Goal: Information Seeking & Learning: Learn about a topic

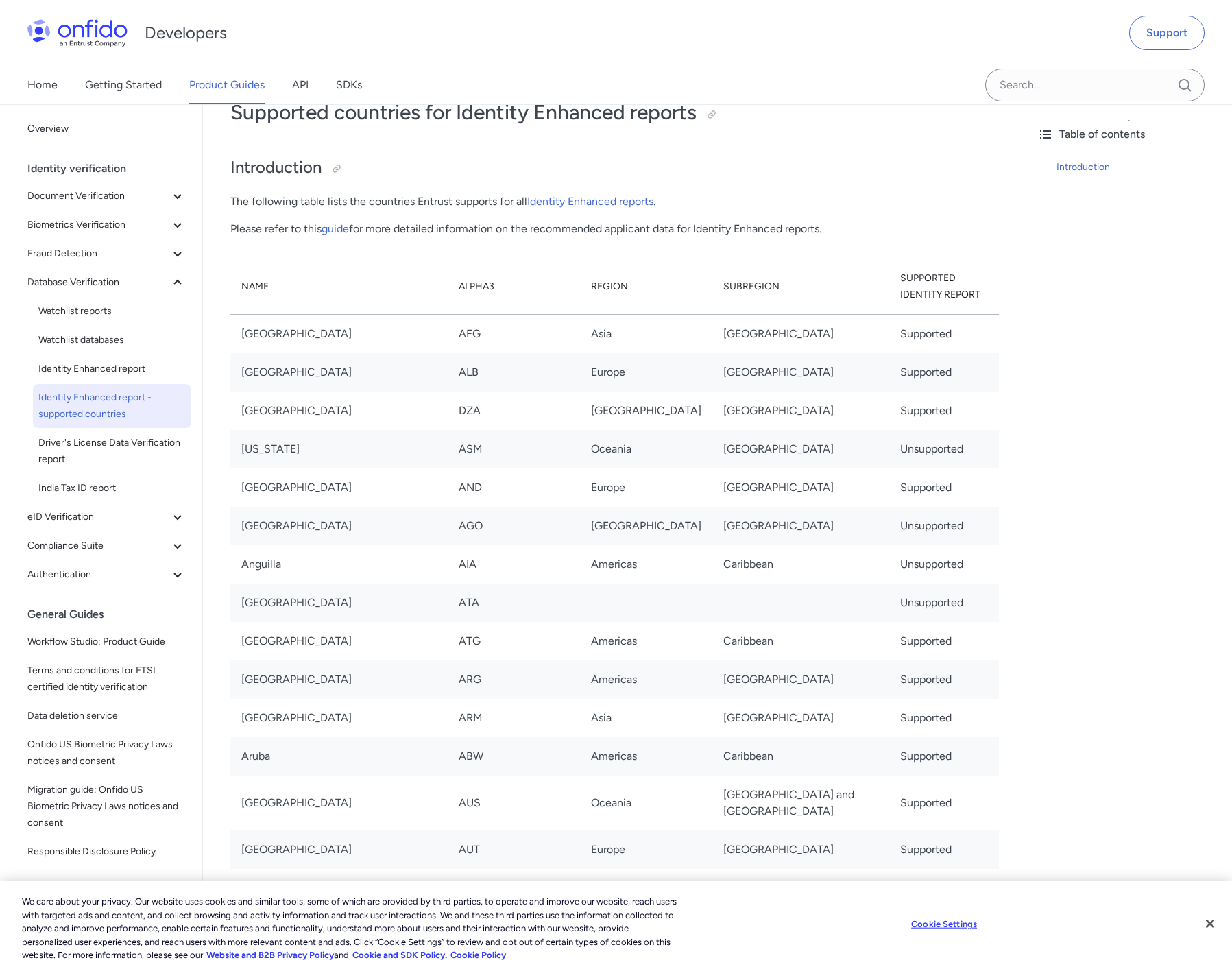
scroll to position [95, 0]
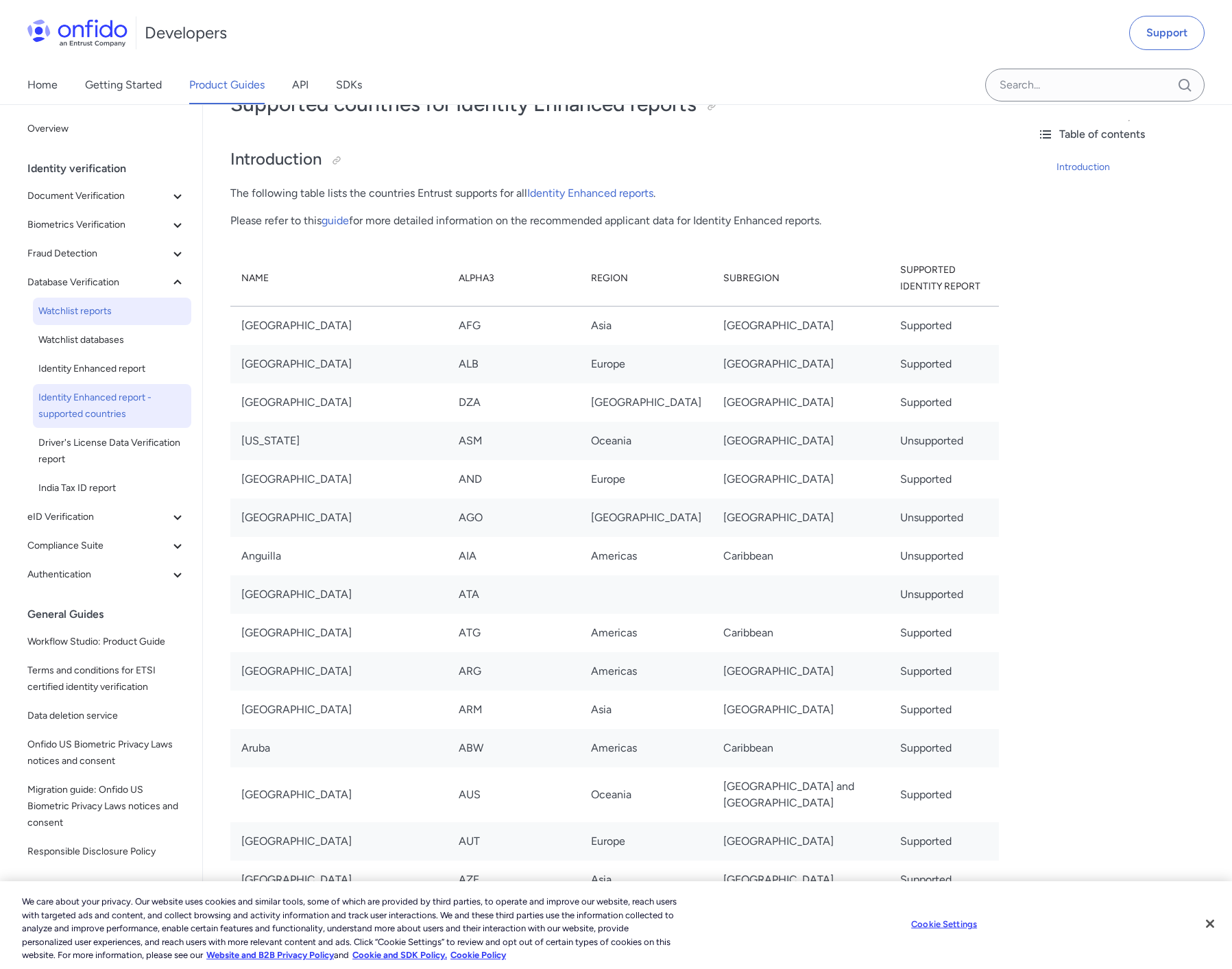
click at [99, 317] on span "Watchlist reports" at bounding box center [112, 311] width 147 height 16
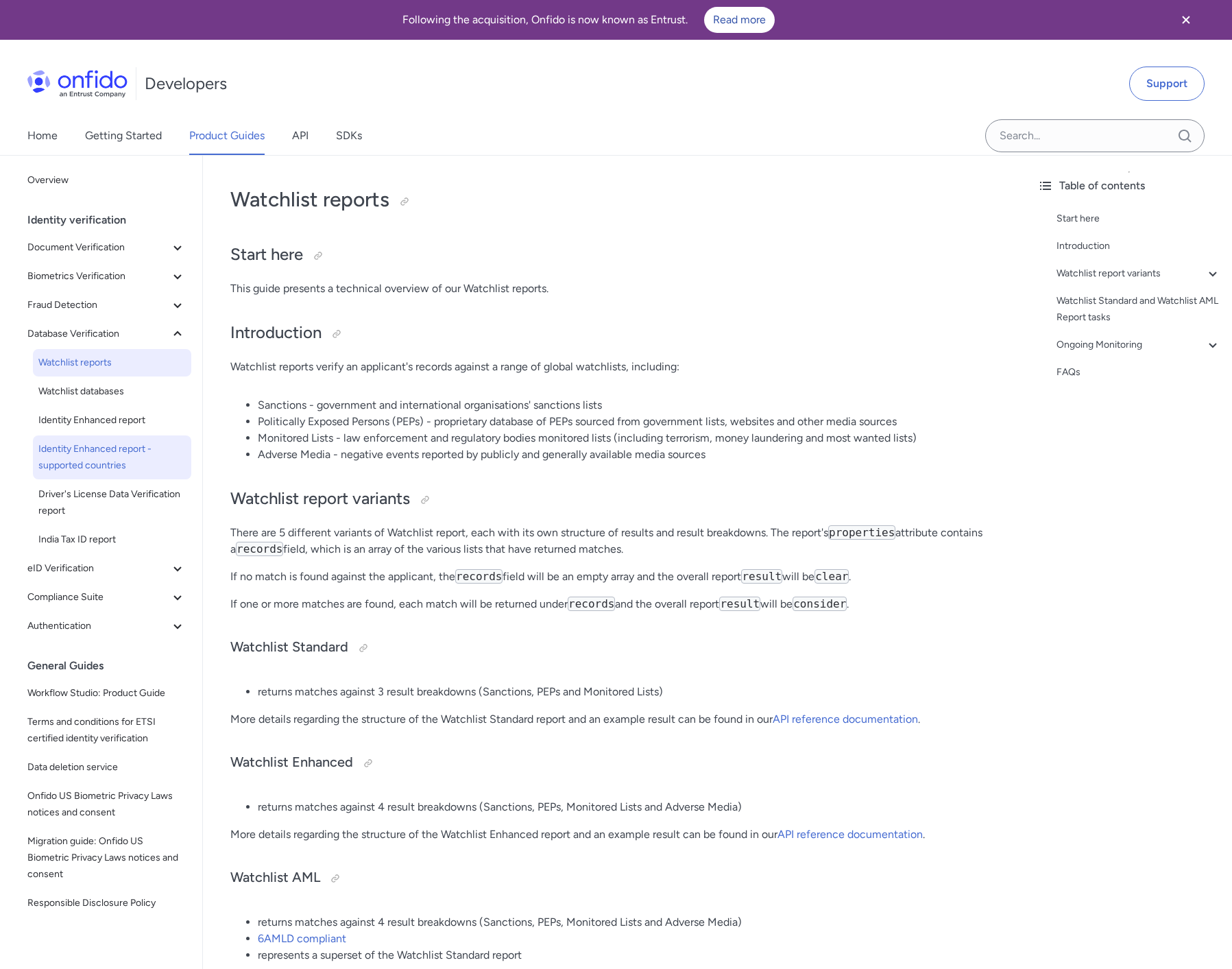
click at [119, 447] on span "Identity Enhanced report - supported countries" at bounding box center [112, 457] width 147 height 33
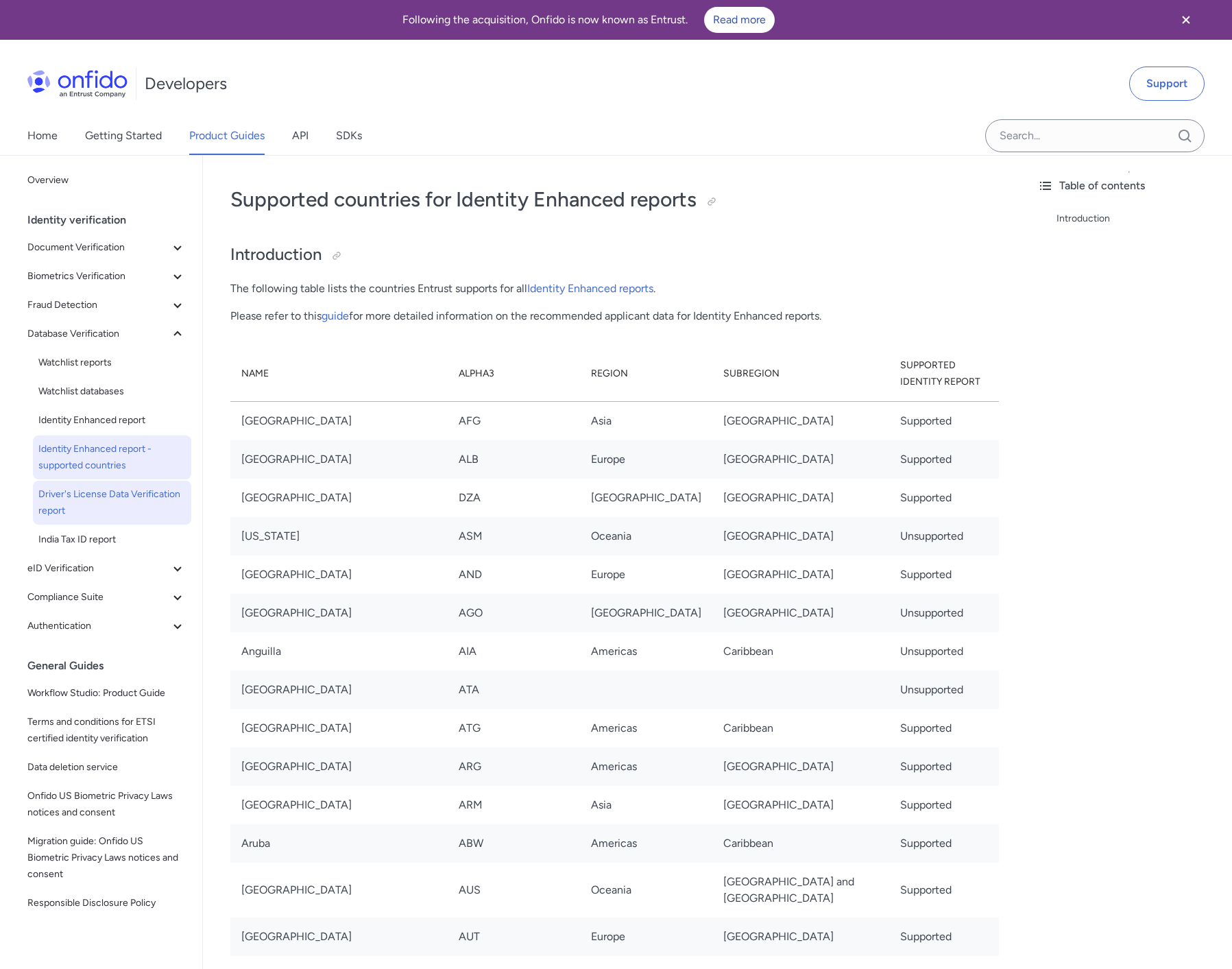
click at [85, 514] on span "Driver's License Data Verification report" at bounding box center [112, 503] width 147 height 33
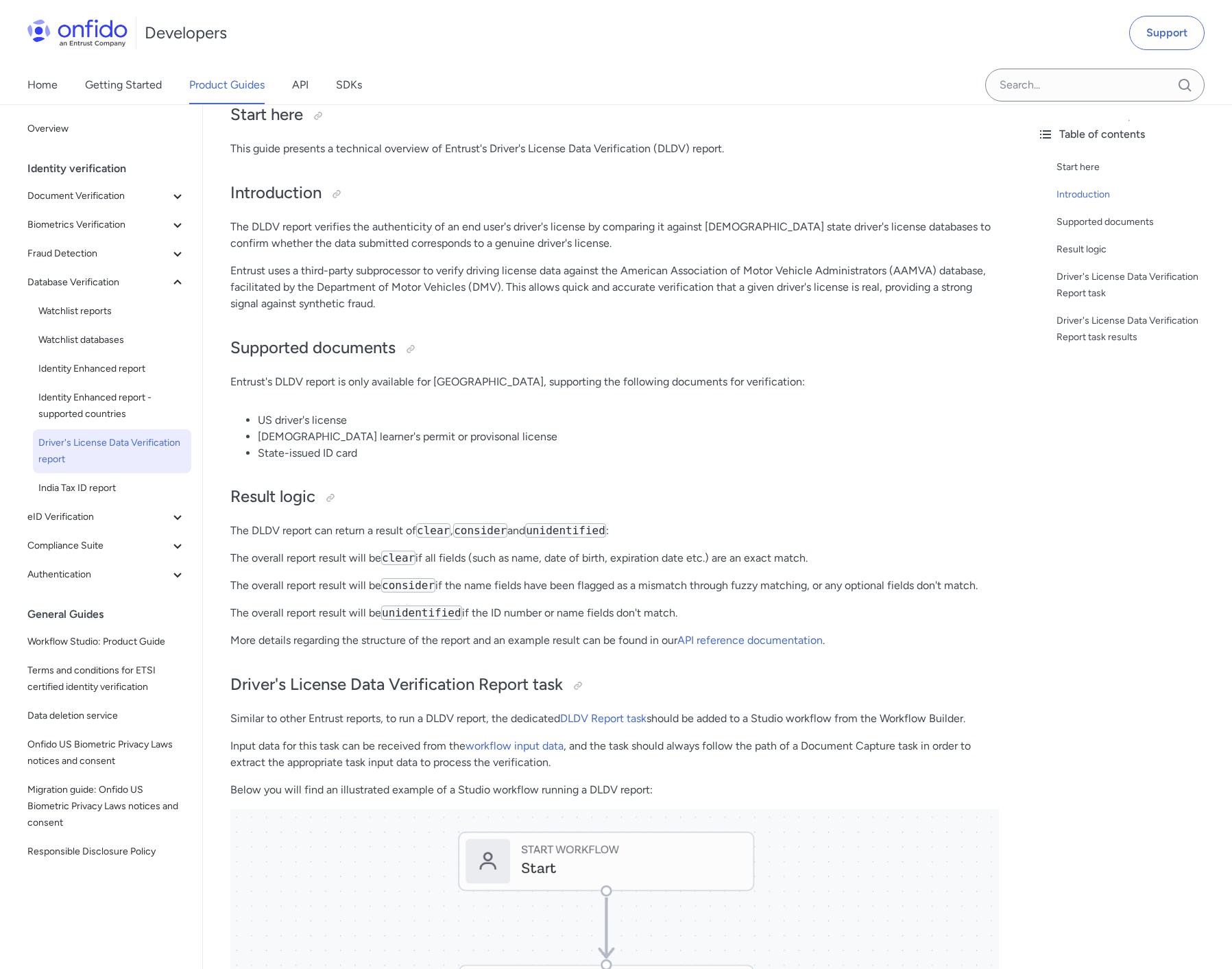
scroll to position [228, 0]
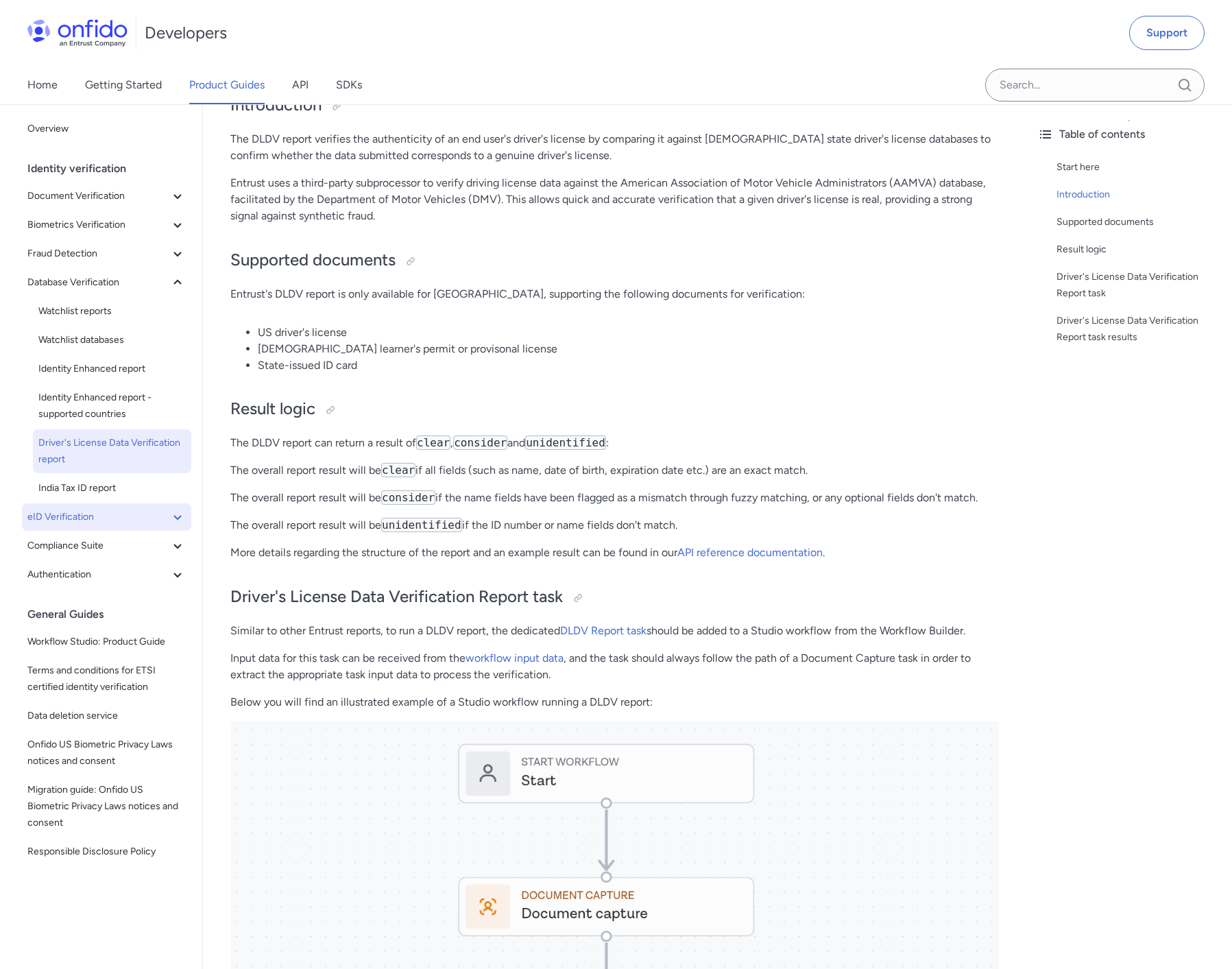
click at [104, 516] on span "eID Verification" at bounding box center [98, 517] width 142 height 16
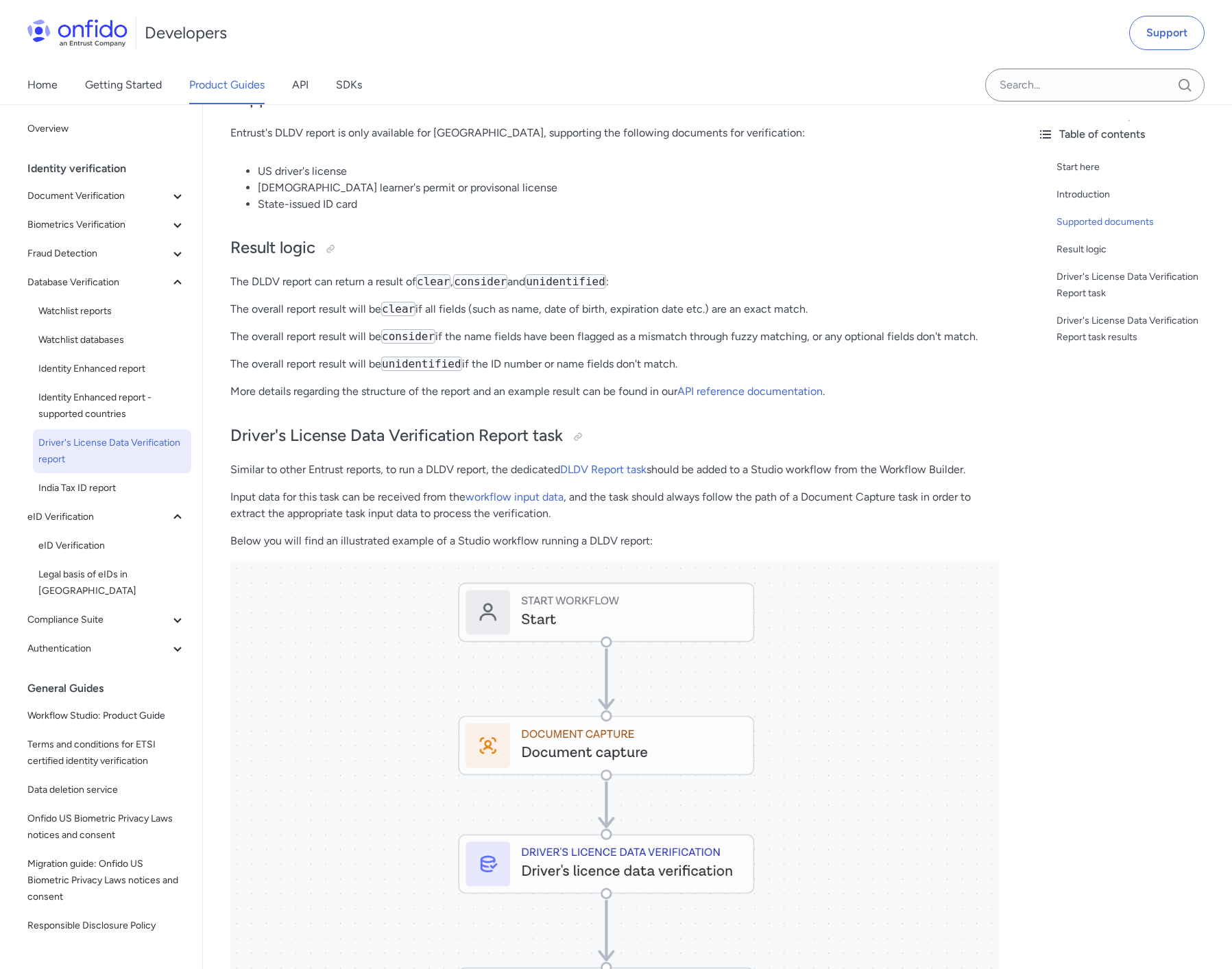
scroll to position [134, 0]
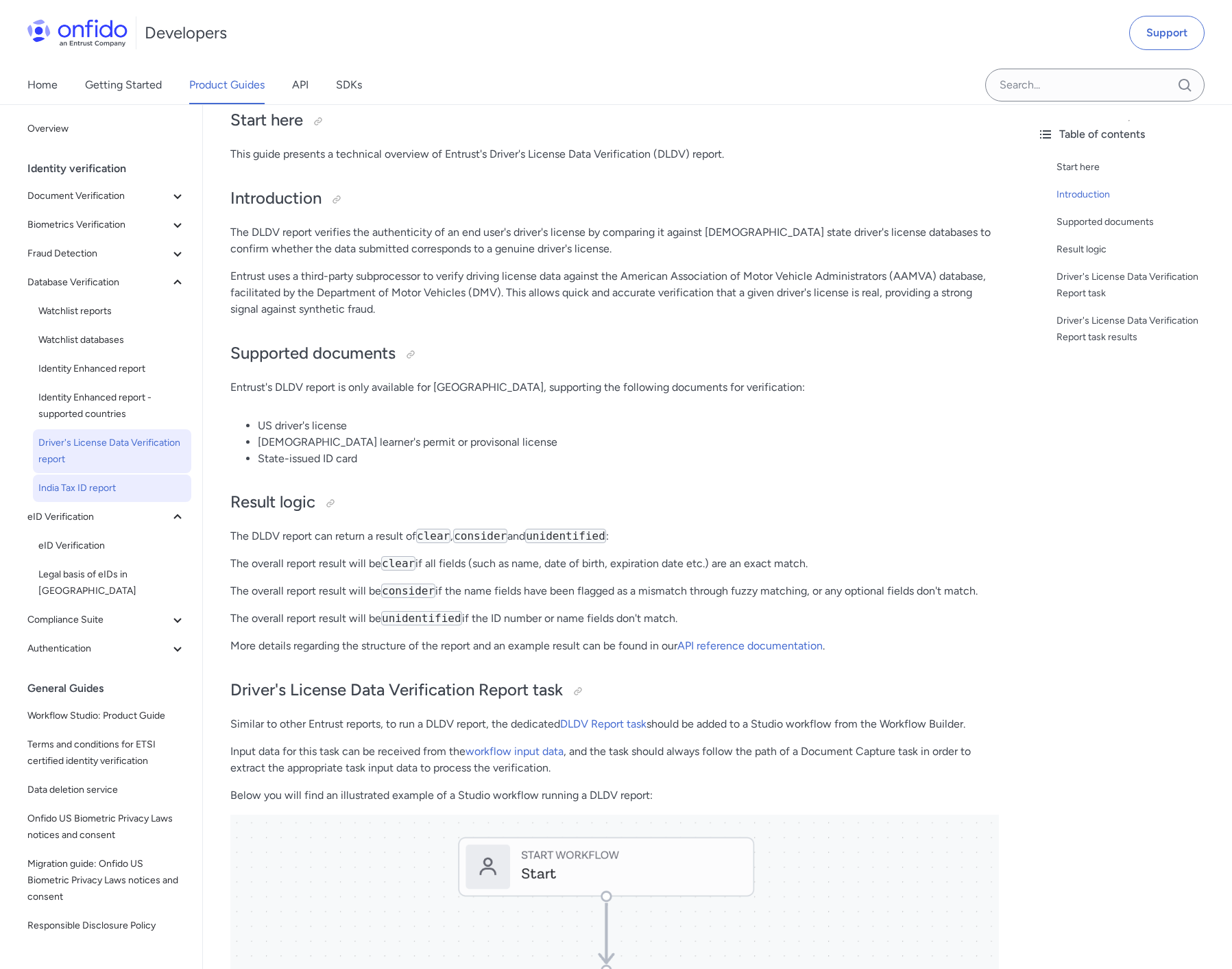
click at [84, 490] on span "India Tax ID report" at bounding box center [112, 488] width 147 height 16
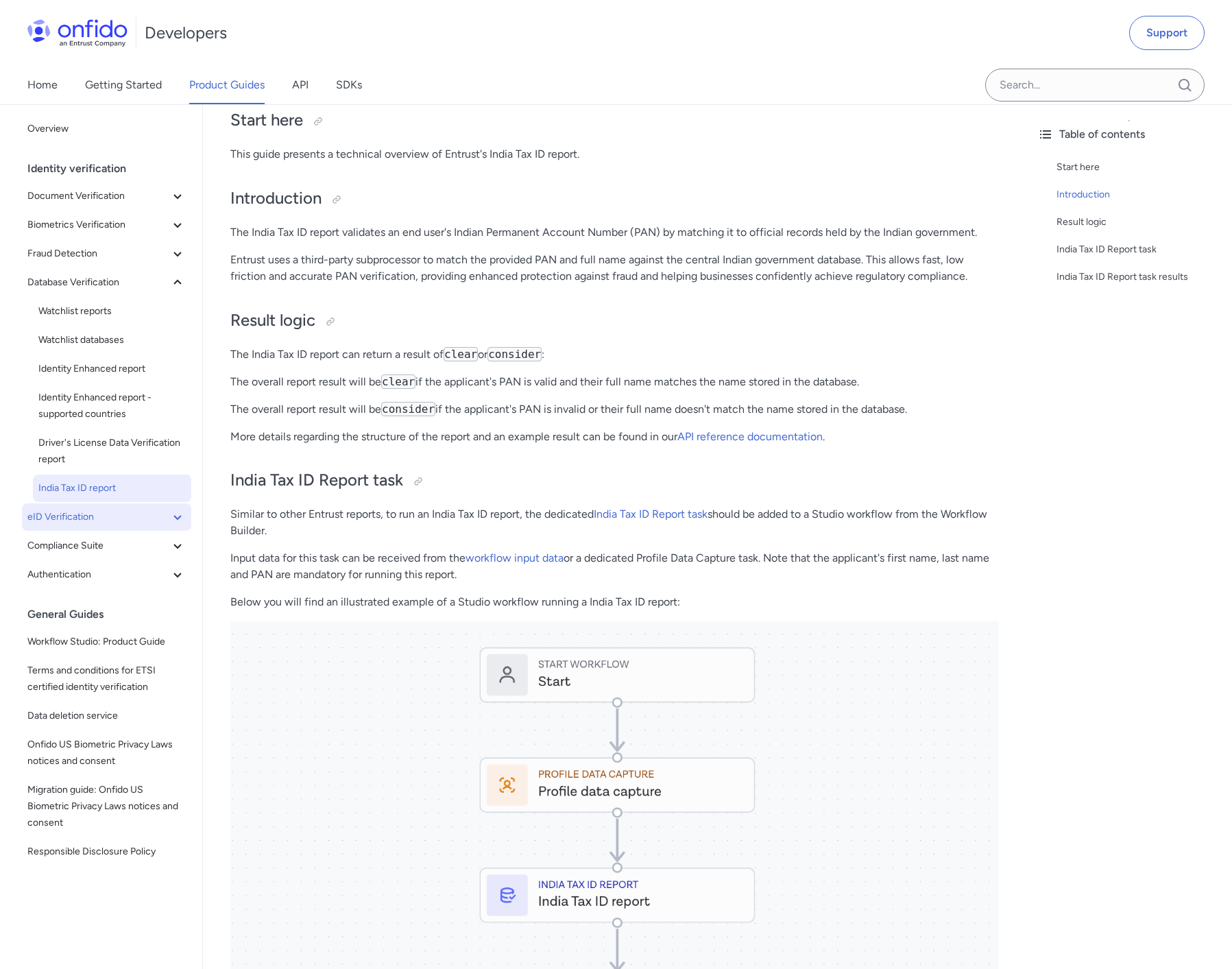
click at [90, 509] on span "eID Verification" at bounding box center [98, 517] width 142 height 16
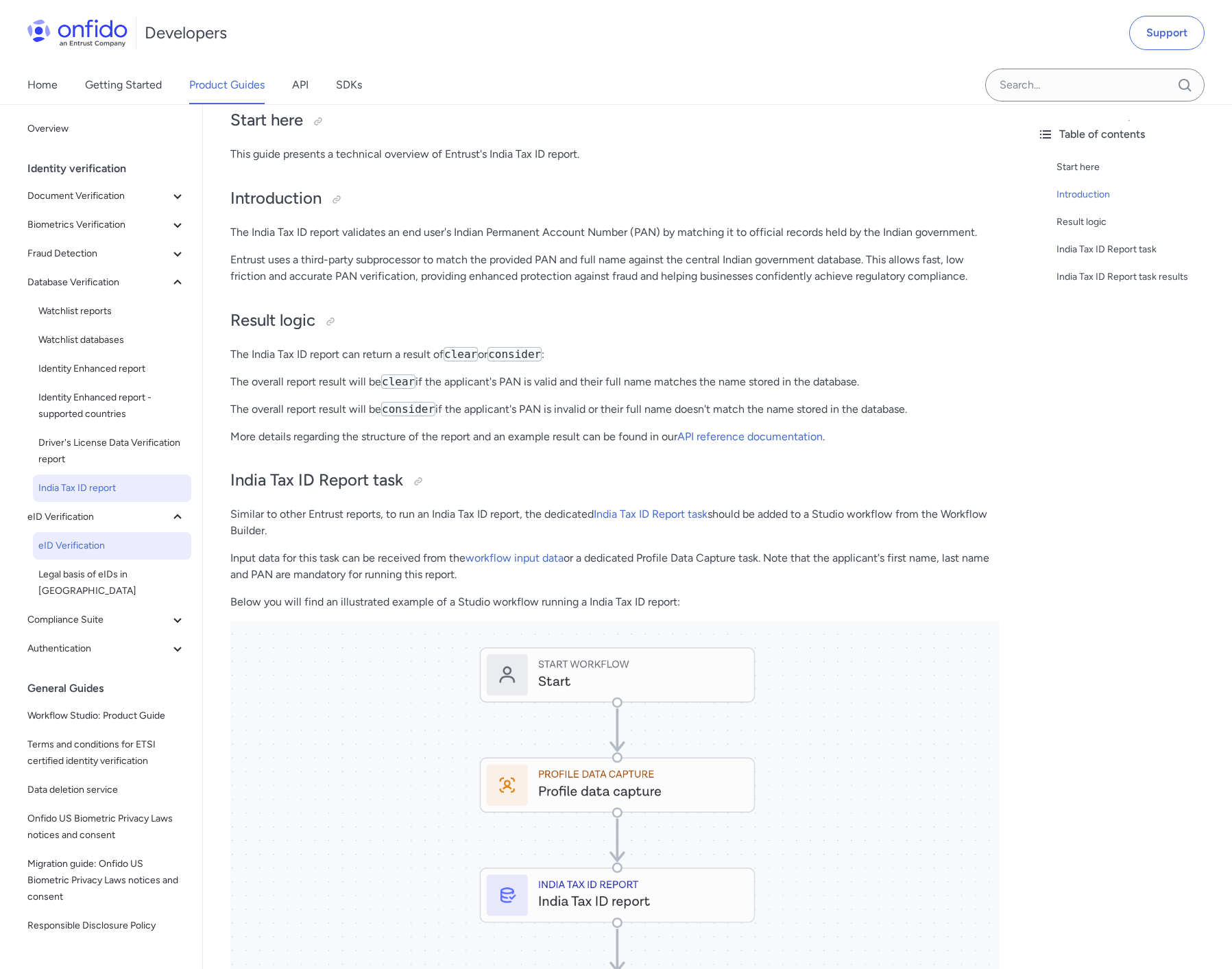
click at [93, 538] on span "eID Verification" at bounding box center [112, 546] width 147 height 16
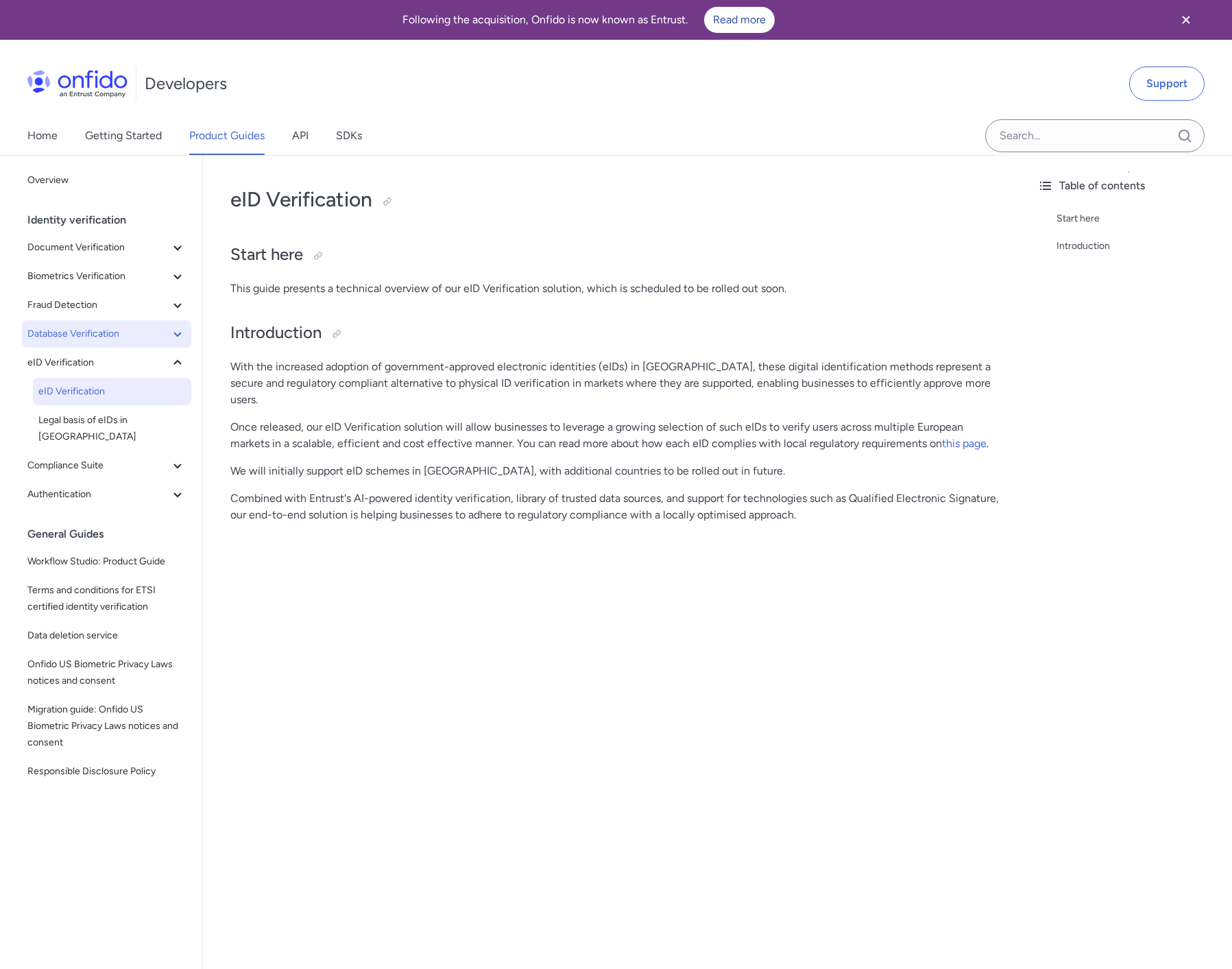
click at [84, 333] on span "Database Verification" at bounding box center [98, 334] width 142 height 16
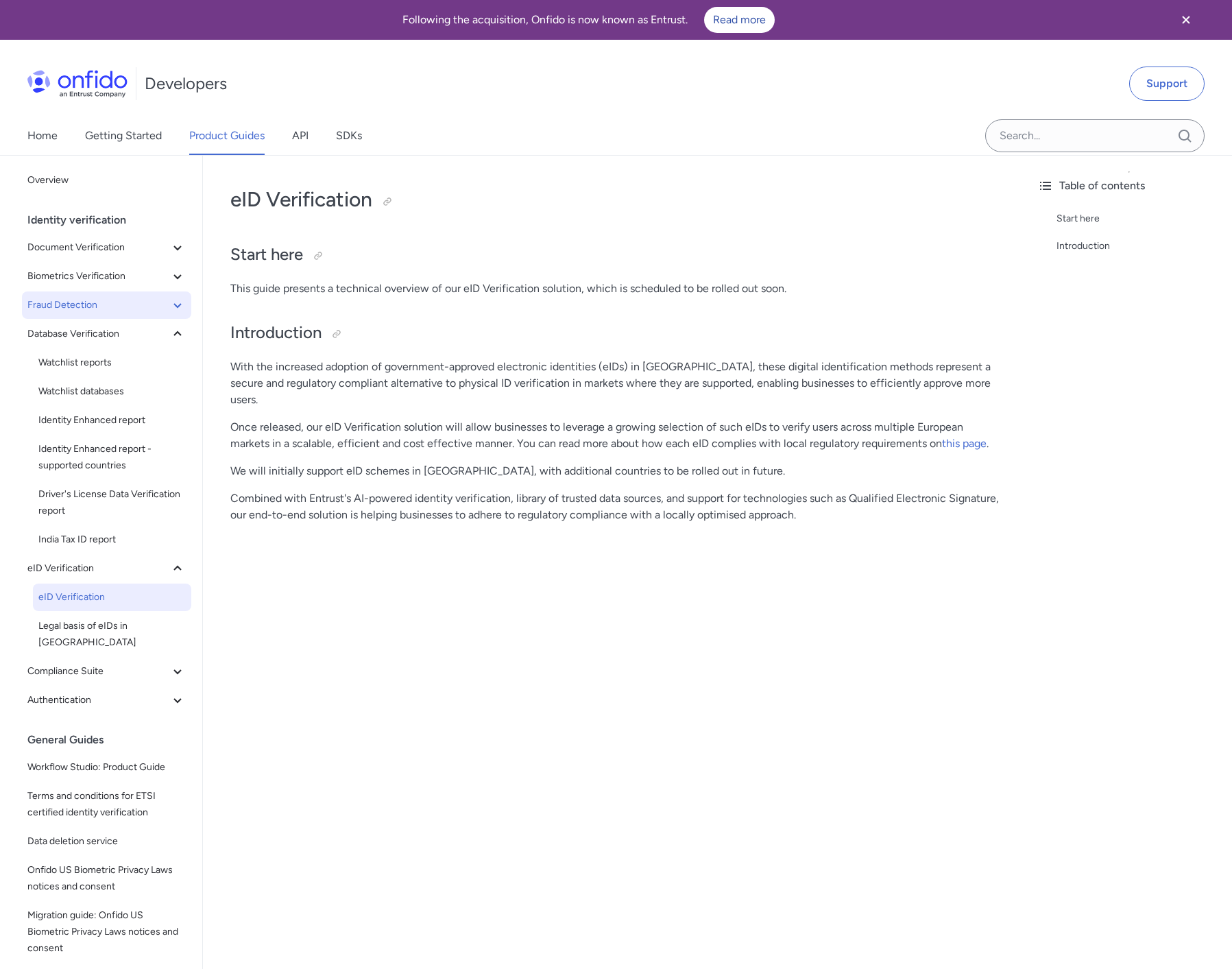
click at [93, 309] on span "Fraud Detection" at bounding box center [98, 305] width 142 height 16
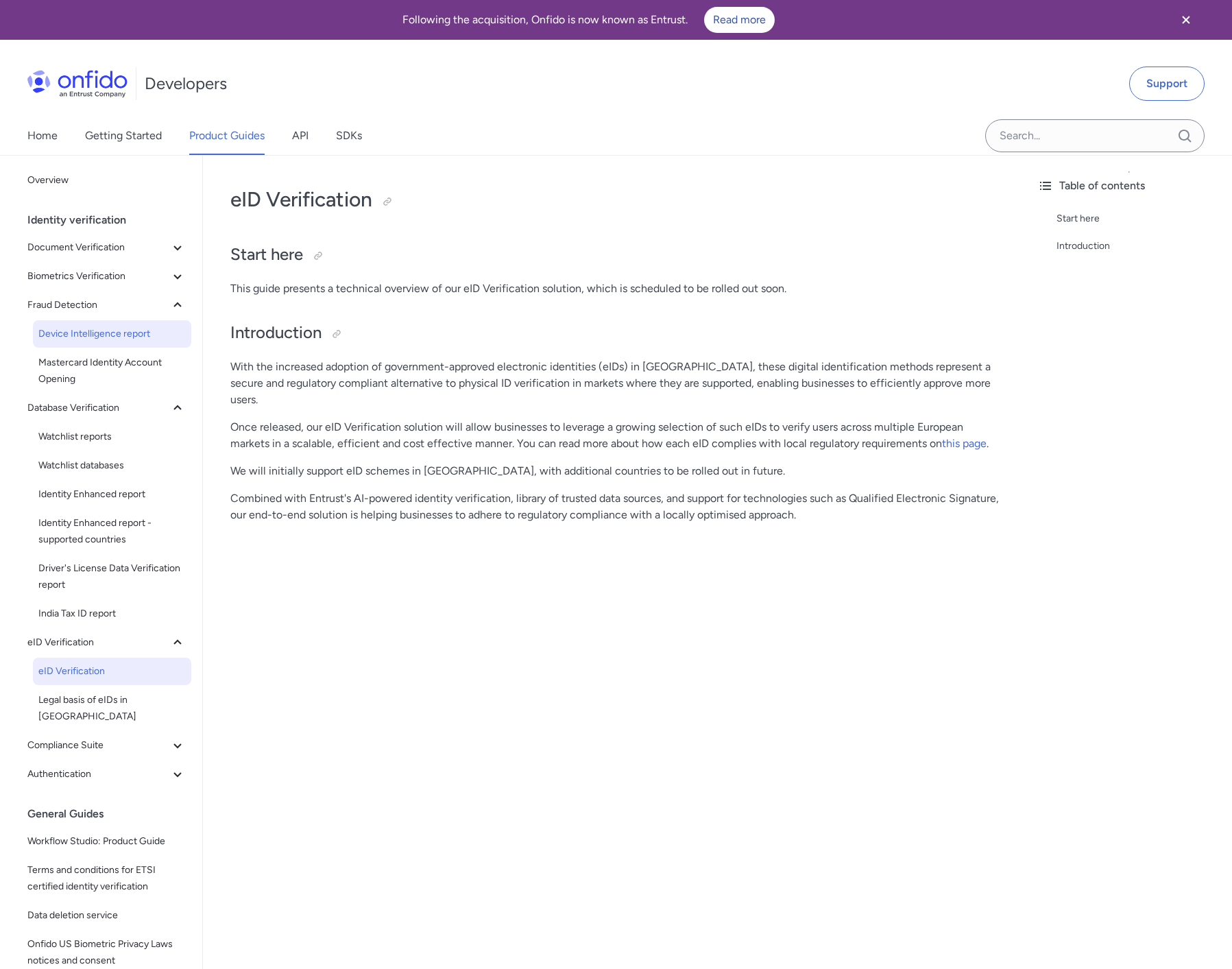
click at [97, 327] on span "Device Intelligence report" at bounding box center [112, 334] width 147 height 16
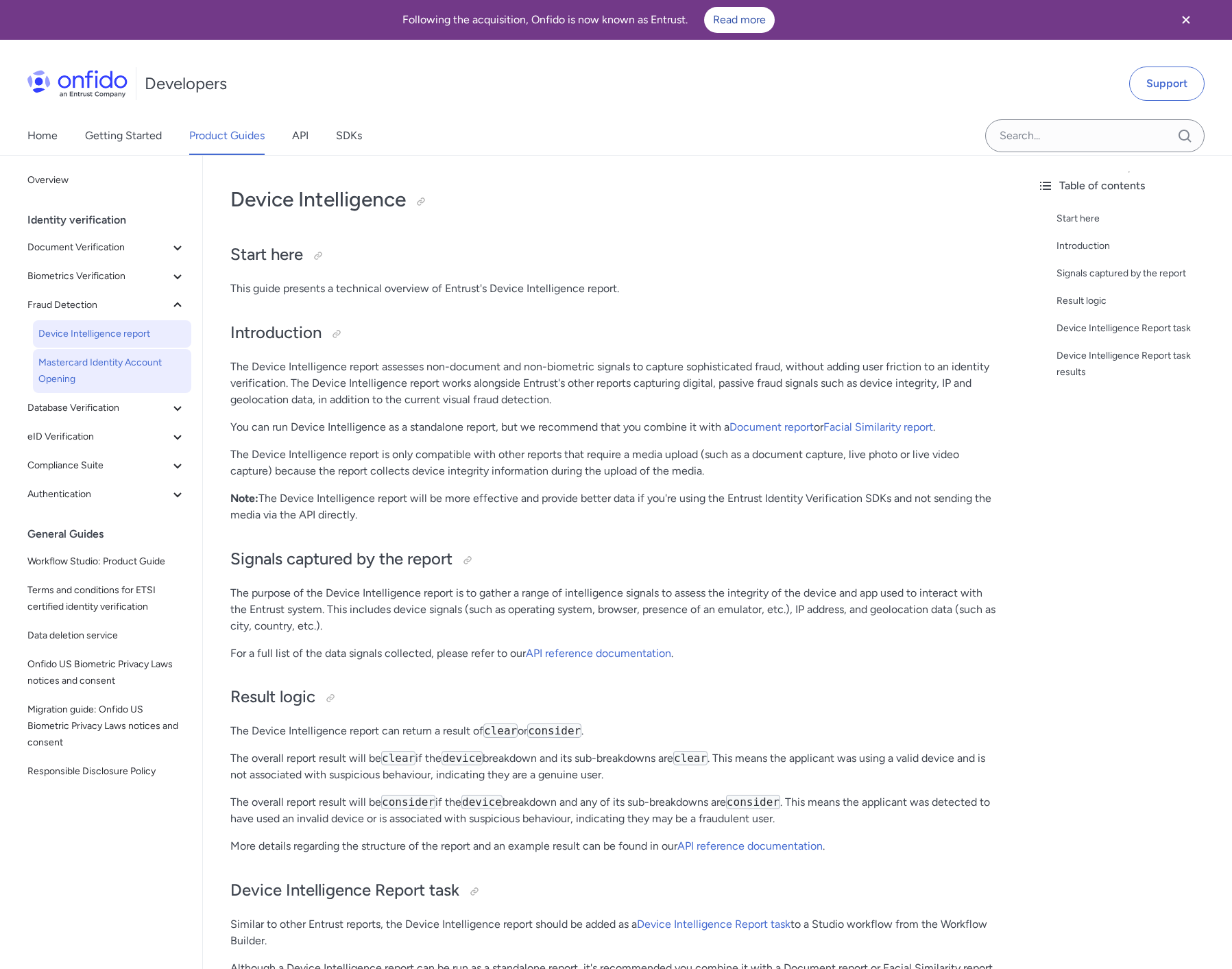
click at [102, 368] on span "Mastercard Identity Account Opening" at bounding box center [112, 371] width 147 height 33
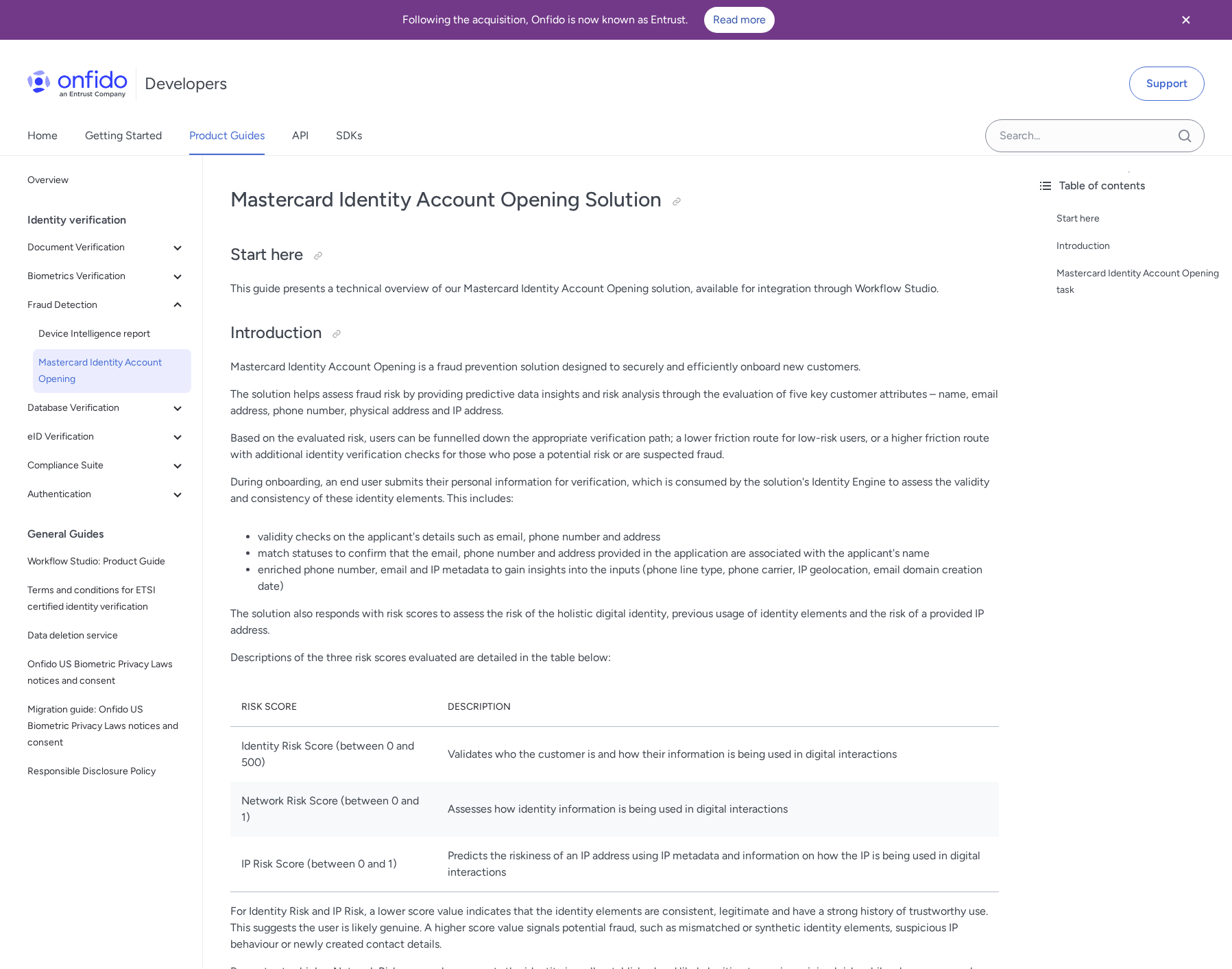
scroll to position [3, 0]
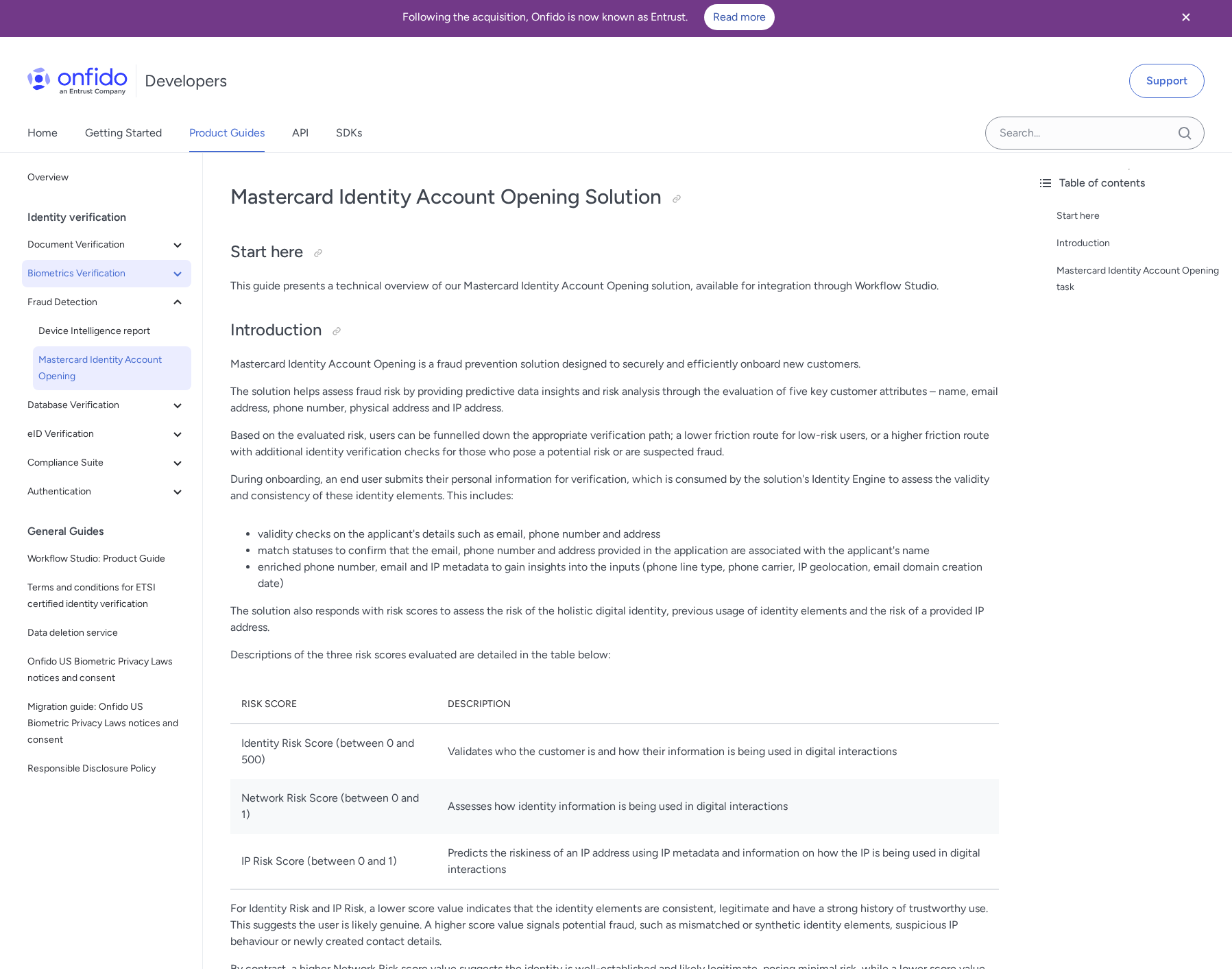
click at [99, 280] on span "Biometrics Verification" at bounding box center [98, 274] width 142 height 16
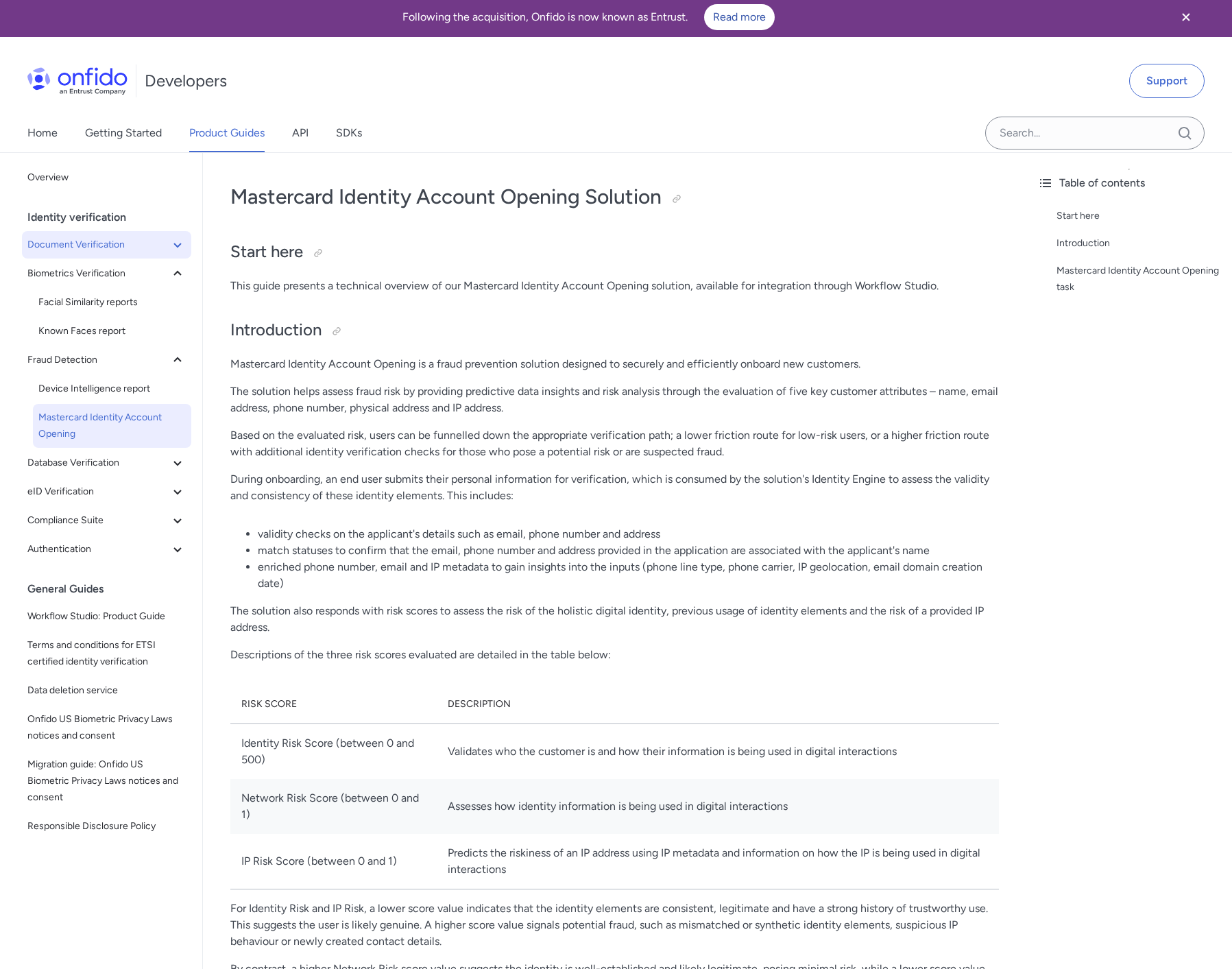
click at [102, 252] on span "Document Verification" at bounding box center [98, 245] width 142 height 16
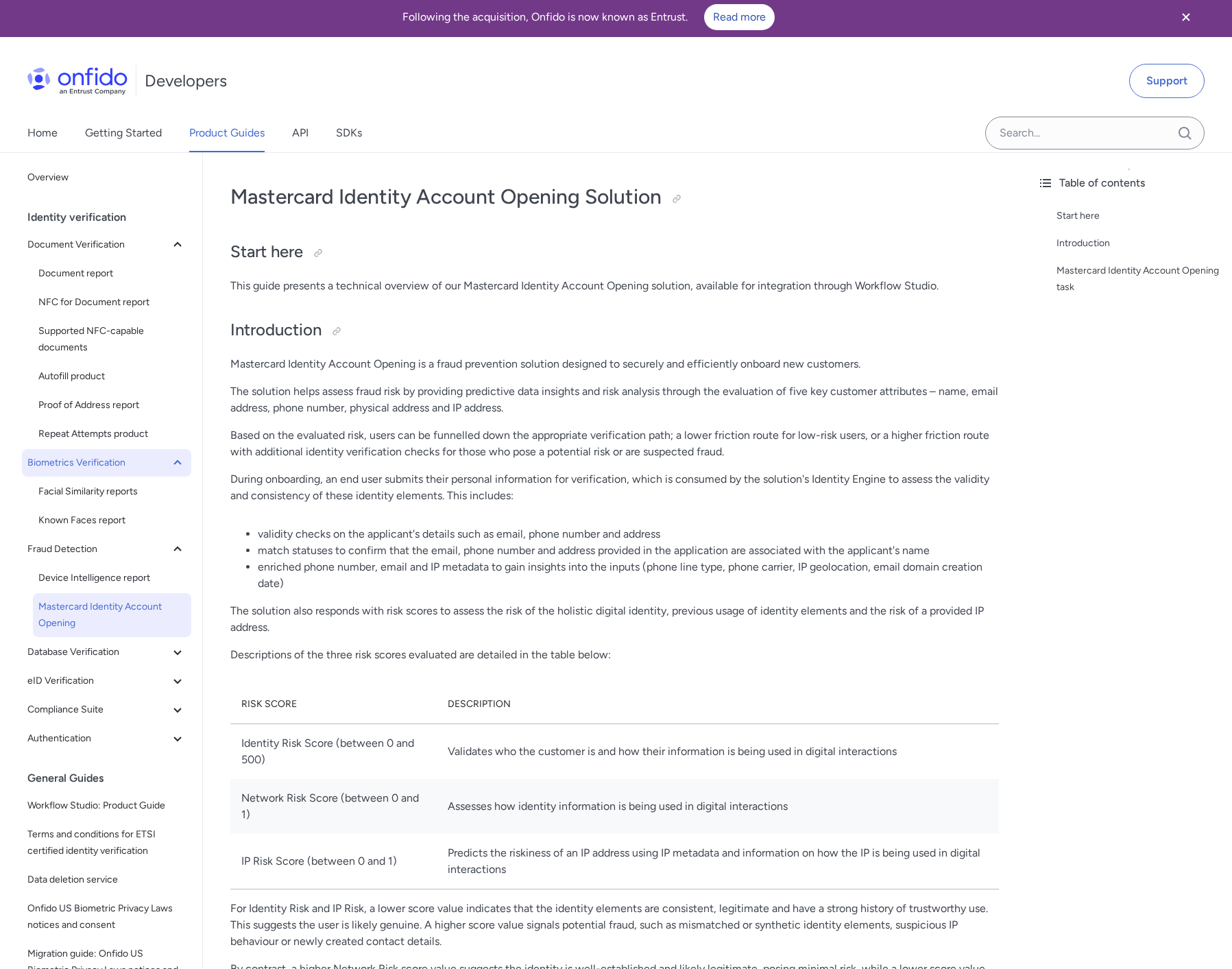
click at [101, 465] on span "Biometrics Verification" at bounding box center [98, 463] width 142 height 16
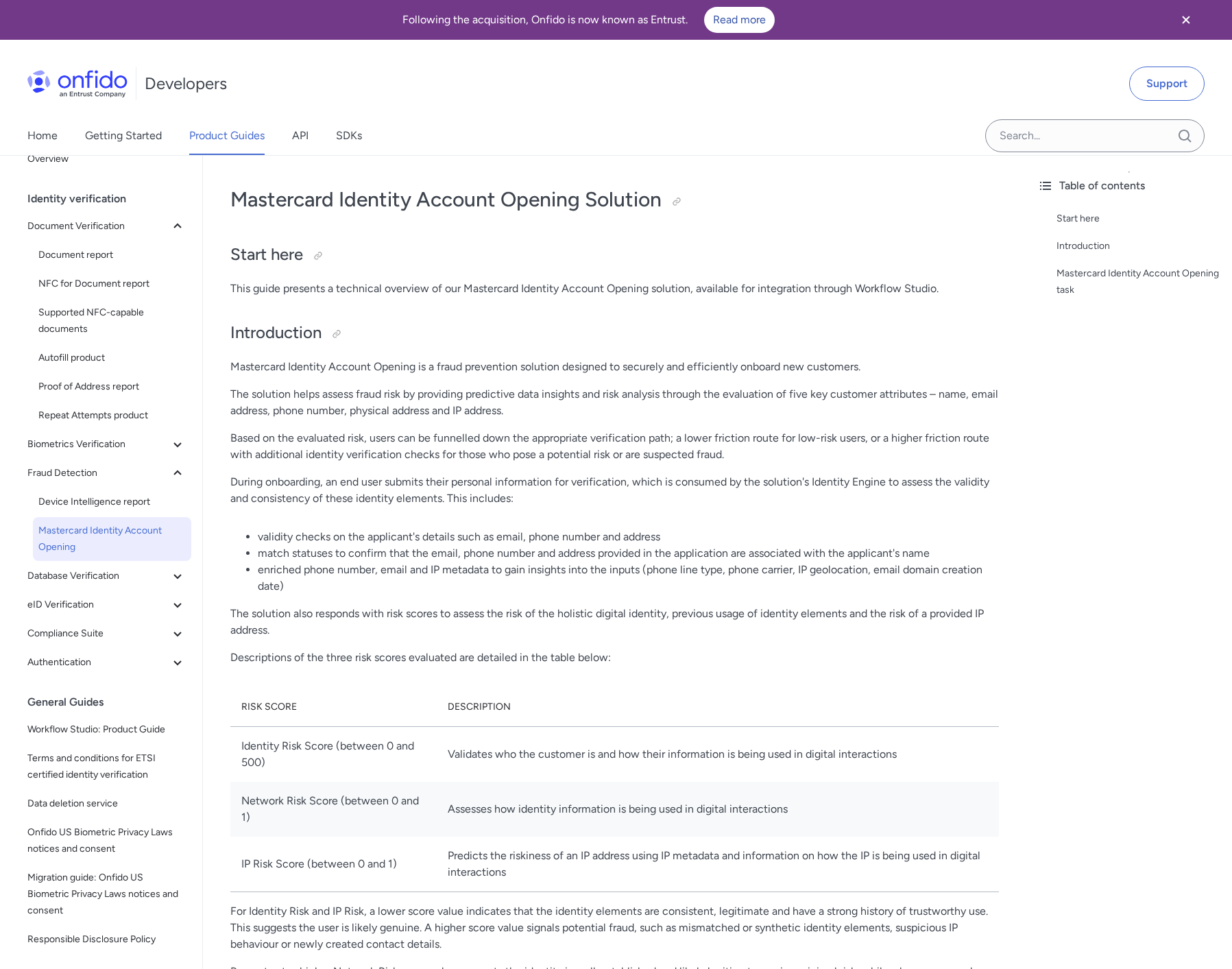
scroll to position [75, 0]
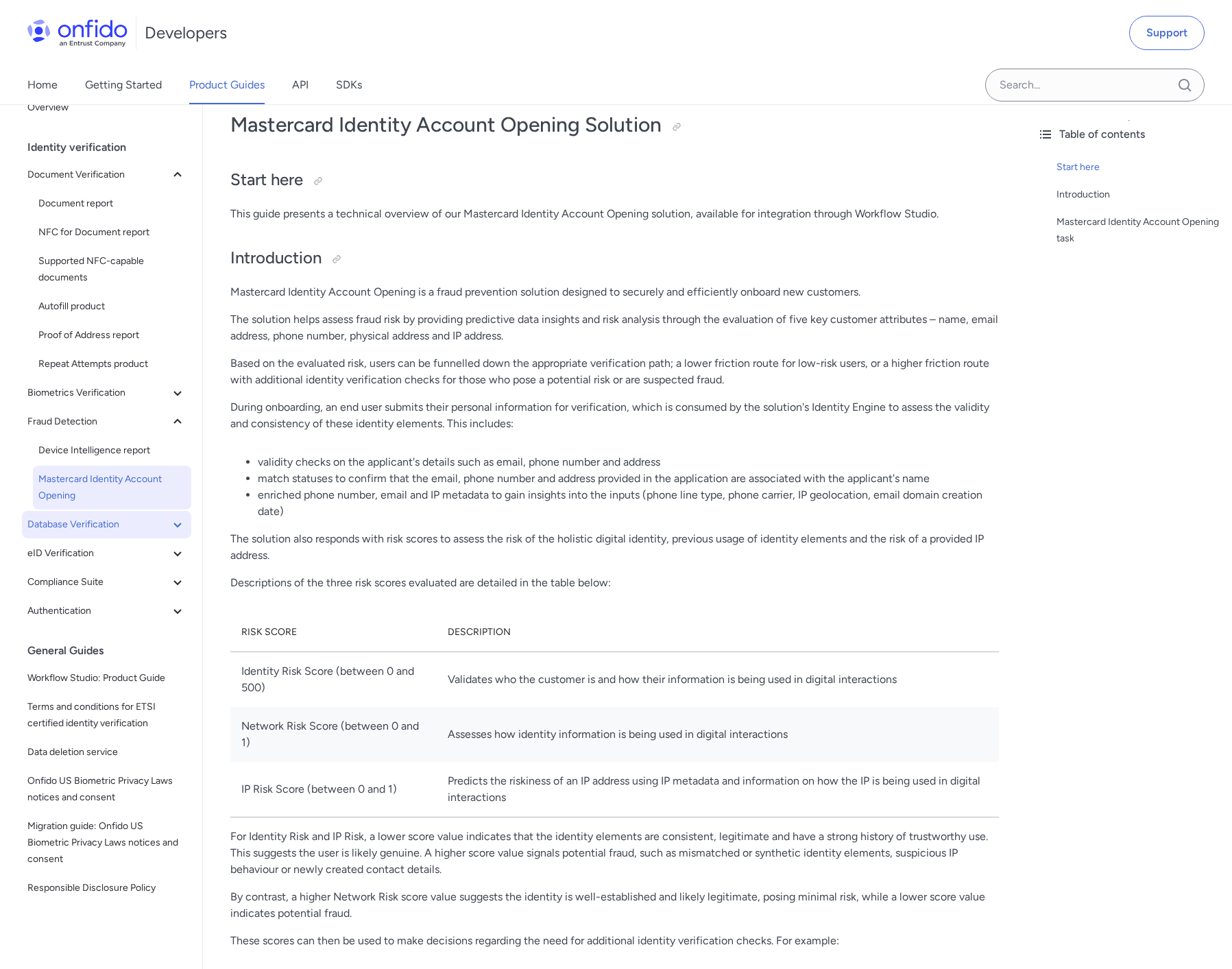
click at [116, 517] on span "Database Verification" at bounding box center [98, 525] width 142 height 16
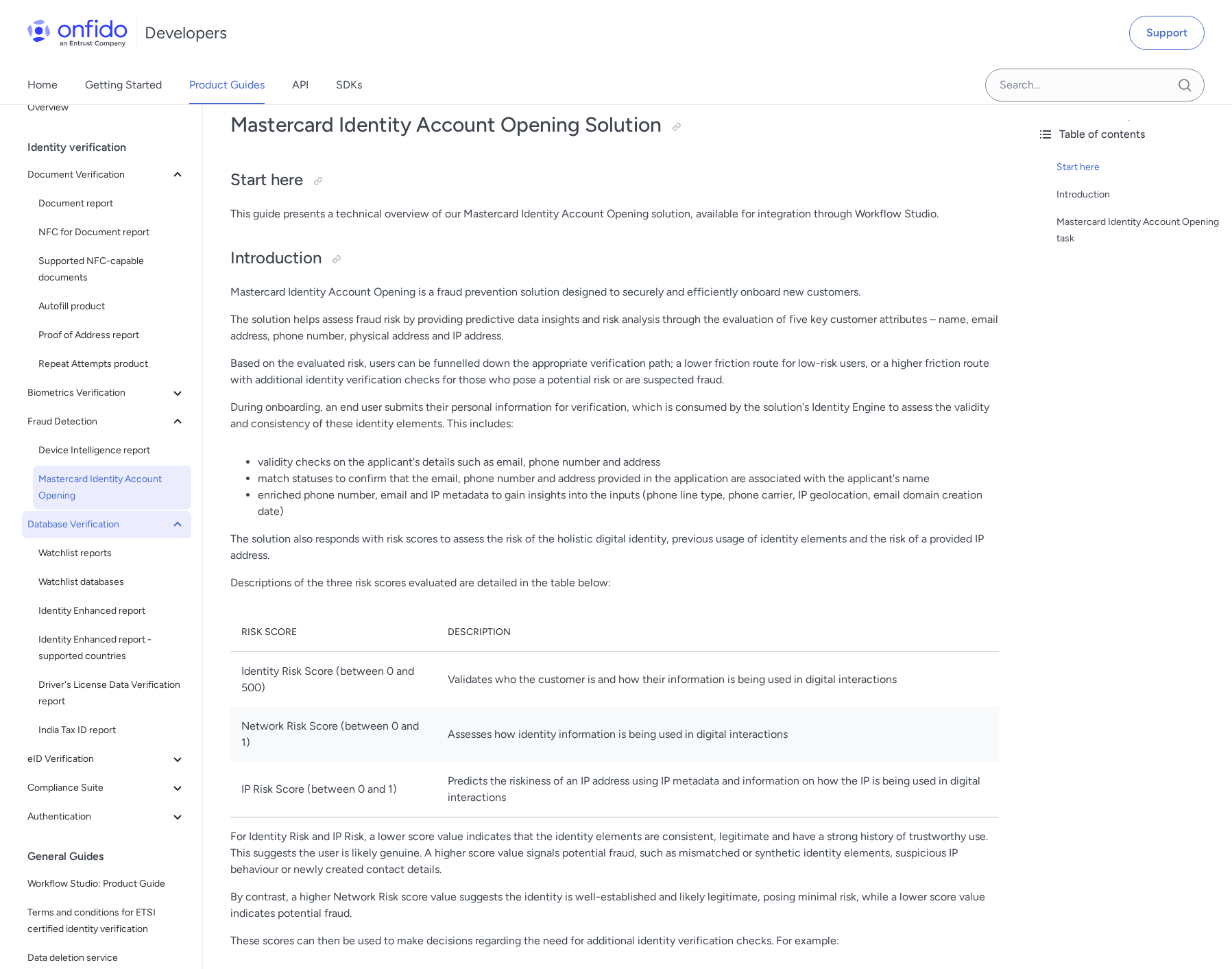
scroll to position [24, 0]
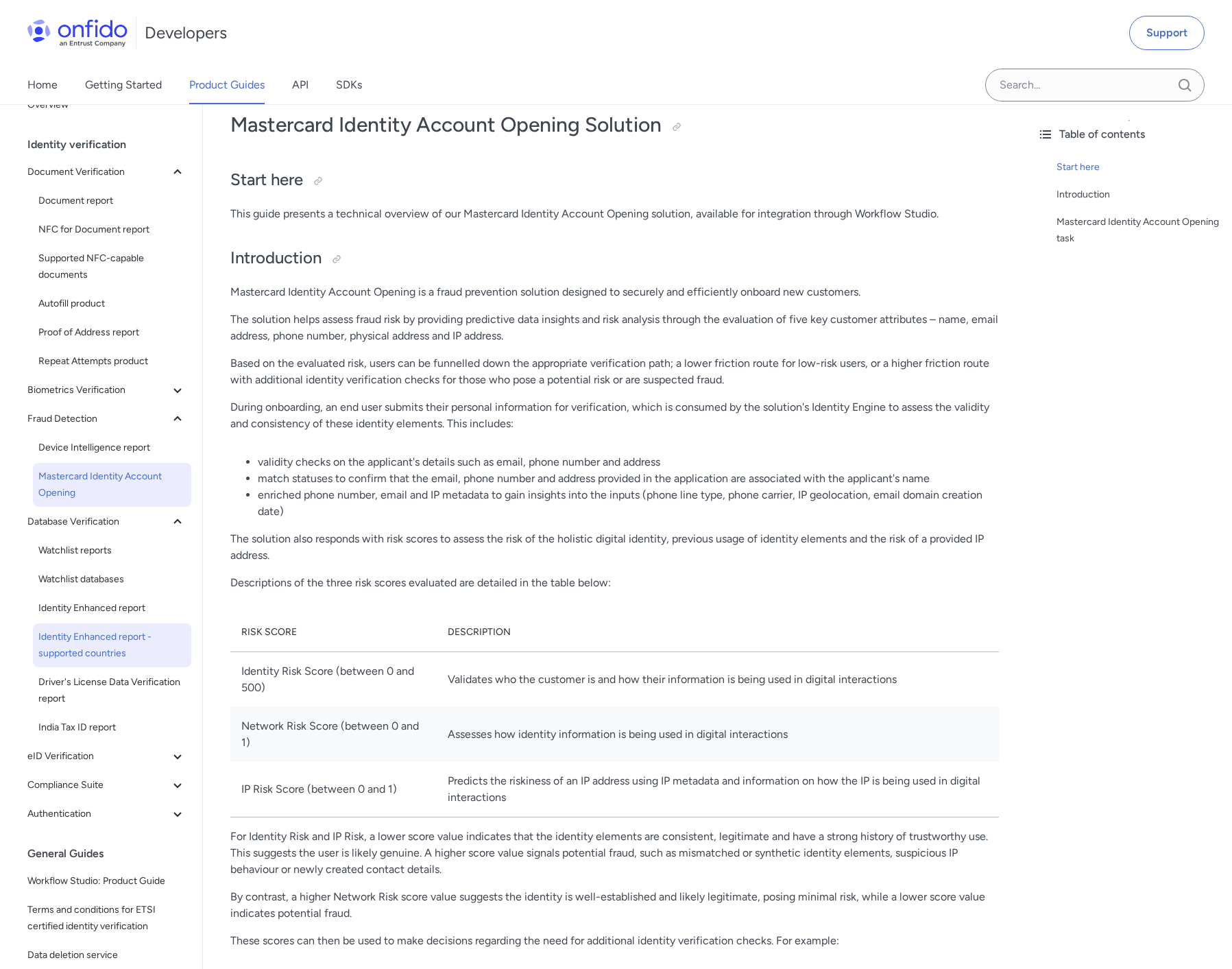
click at [98, 641] on span "Identity Enhanced report - supported countries" at bounding box center [112, 645] width 147 height 33
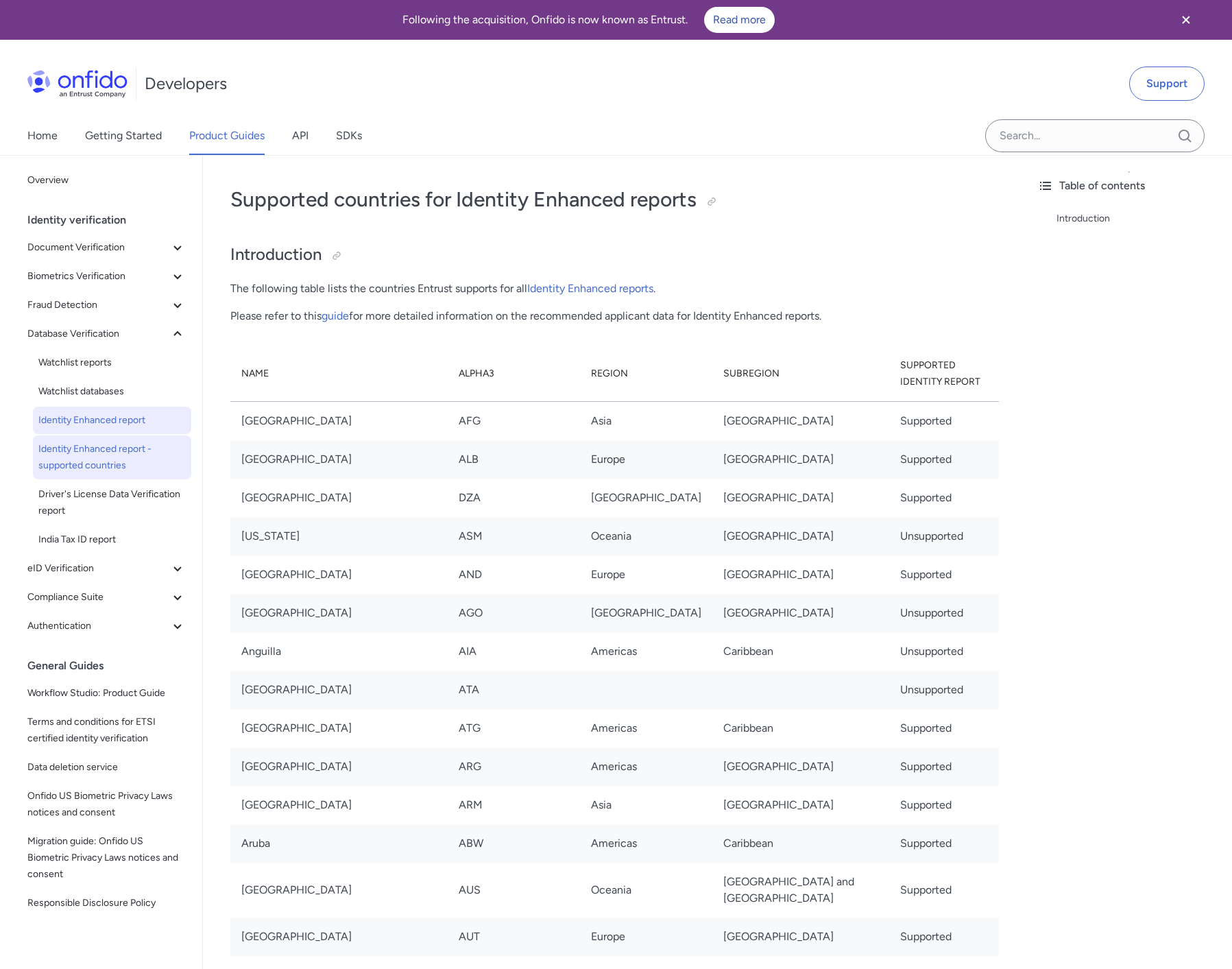
click at [114, 422] on span "Identity Enhanced report" at bounding box center [112, 420] width 147 height 16
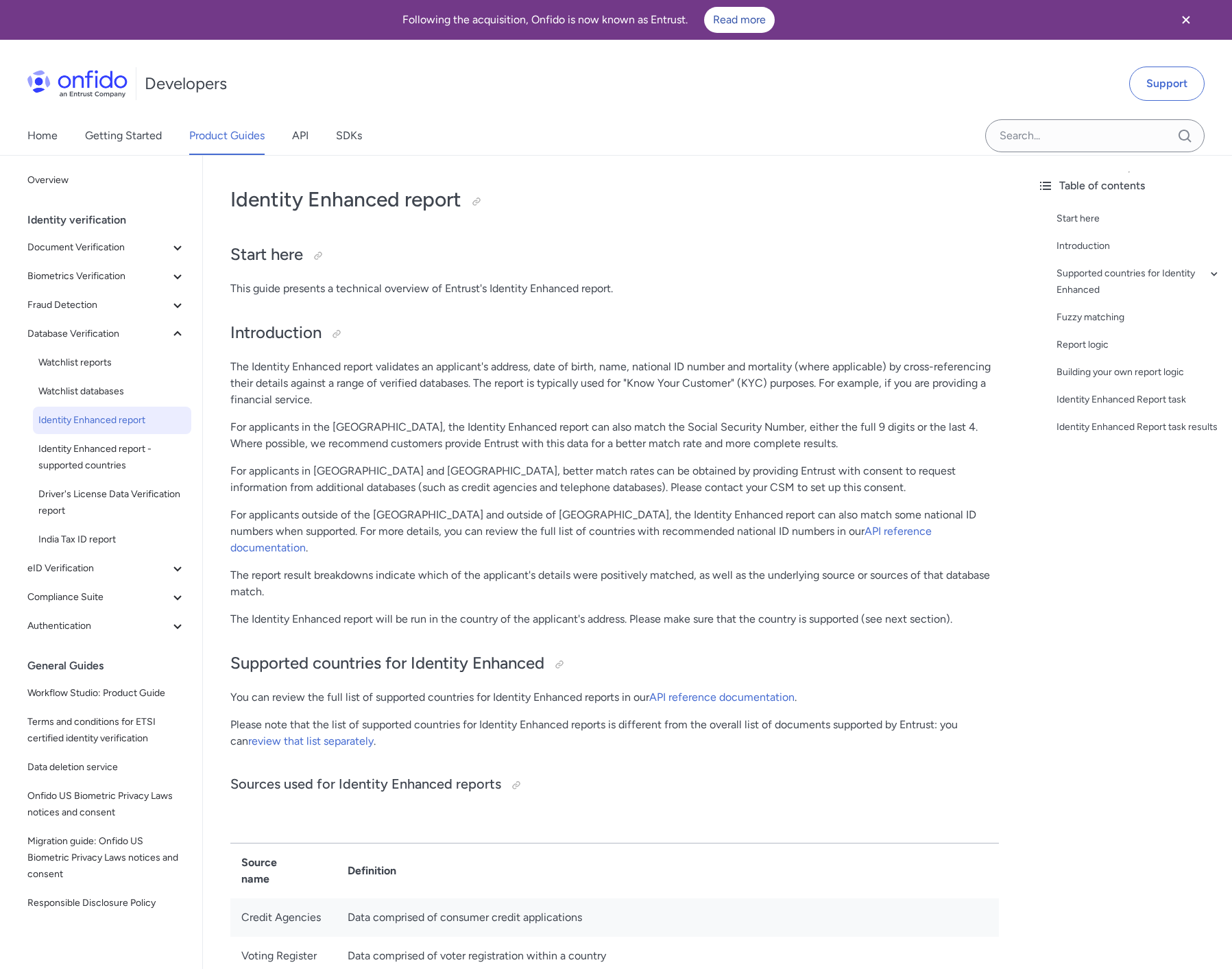
scroll to position [196, 0]
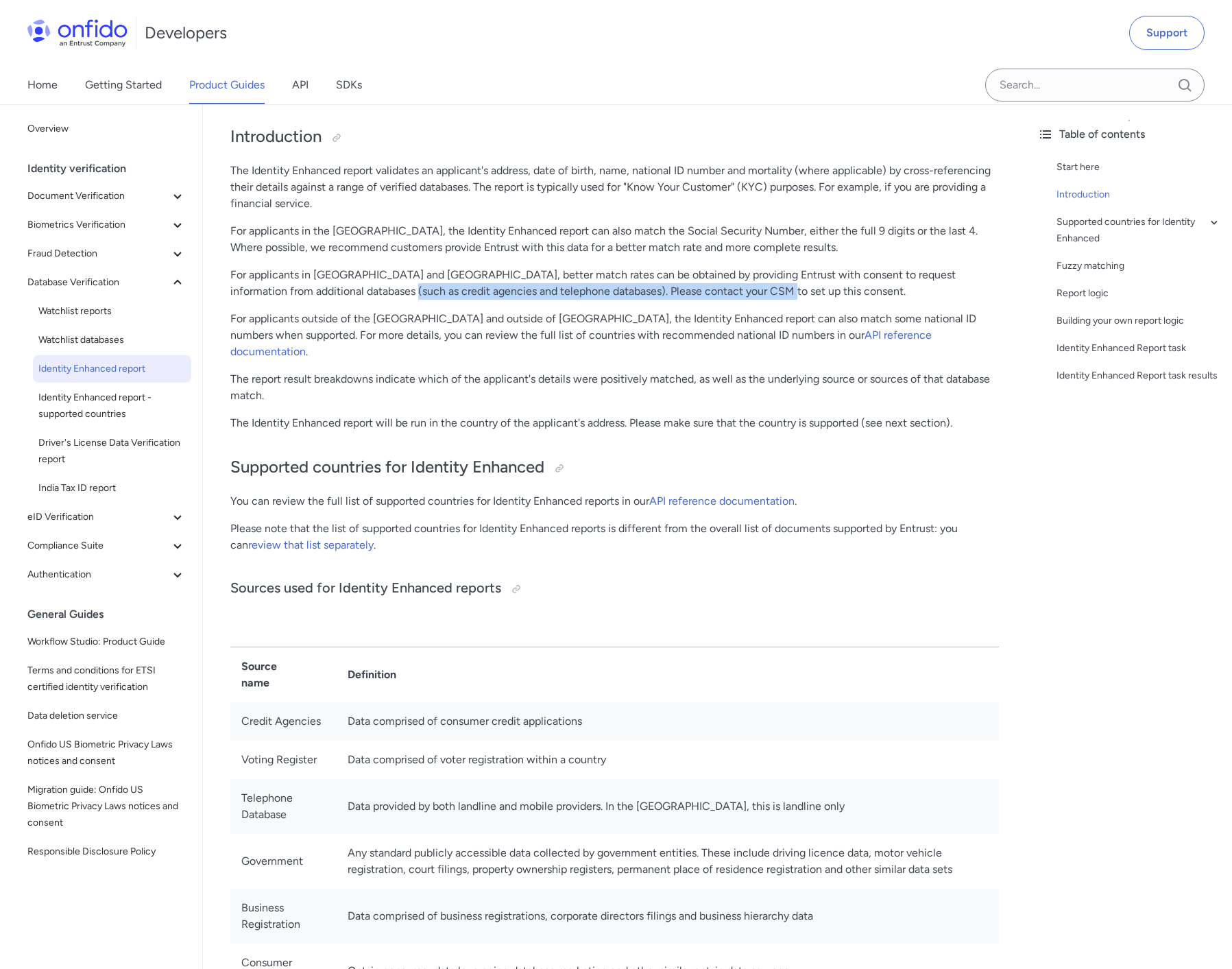
drag, startPoint x: 376, startPoint y: 288, endPoint x: 755, endPoint y: 291, distance: 379.0
click at [755, 291] on p "For applicants in [GEOGRAPHIC_DATA] and [GEOGRAPHIC_DATA], better match rates c…" at bounding box center [614, 283] width 769 height 33
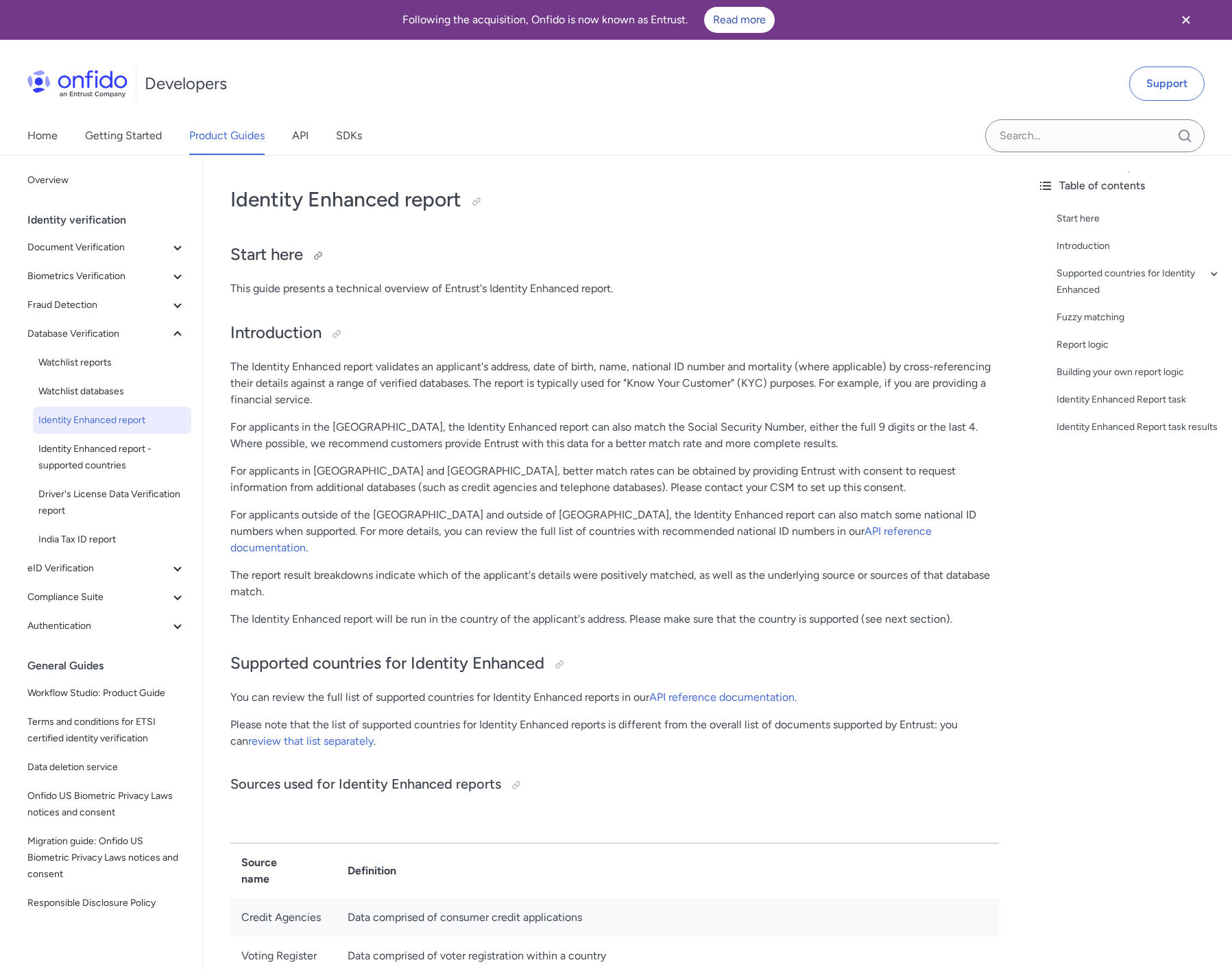
scroll to position [3, 0]
